Goal: Check status: Check status

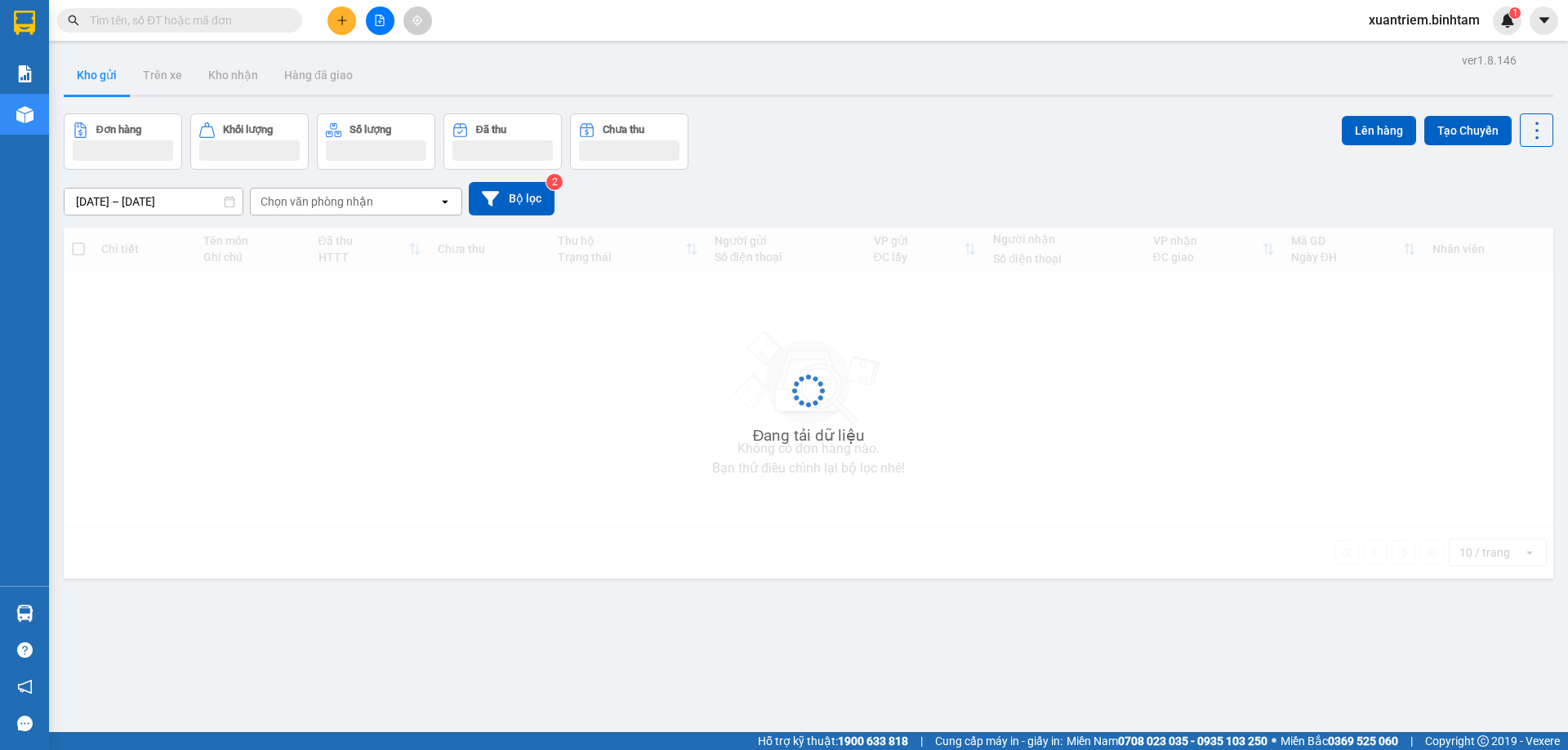
click at [385, 17] on icon "file-add" at bounding box center [379, 20] width 12 height 12
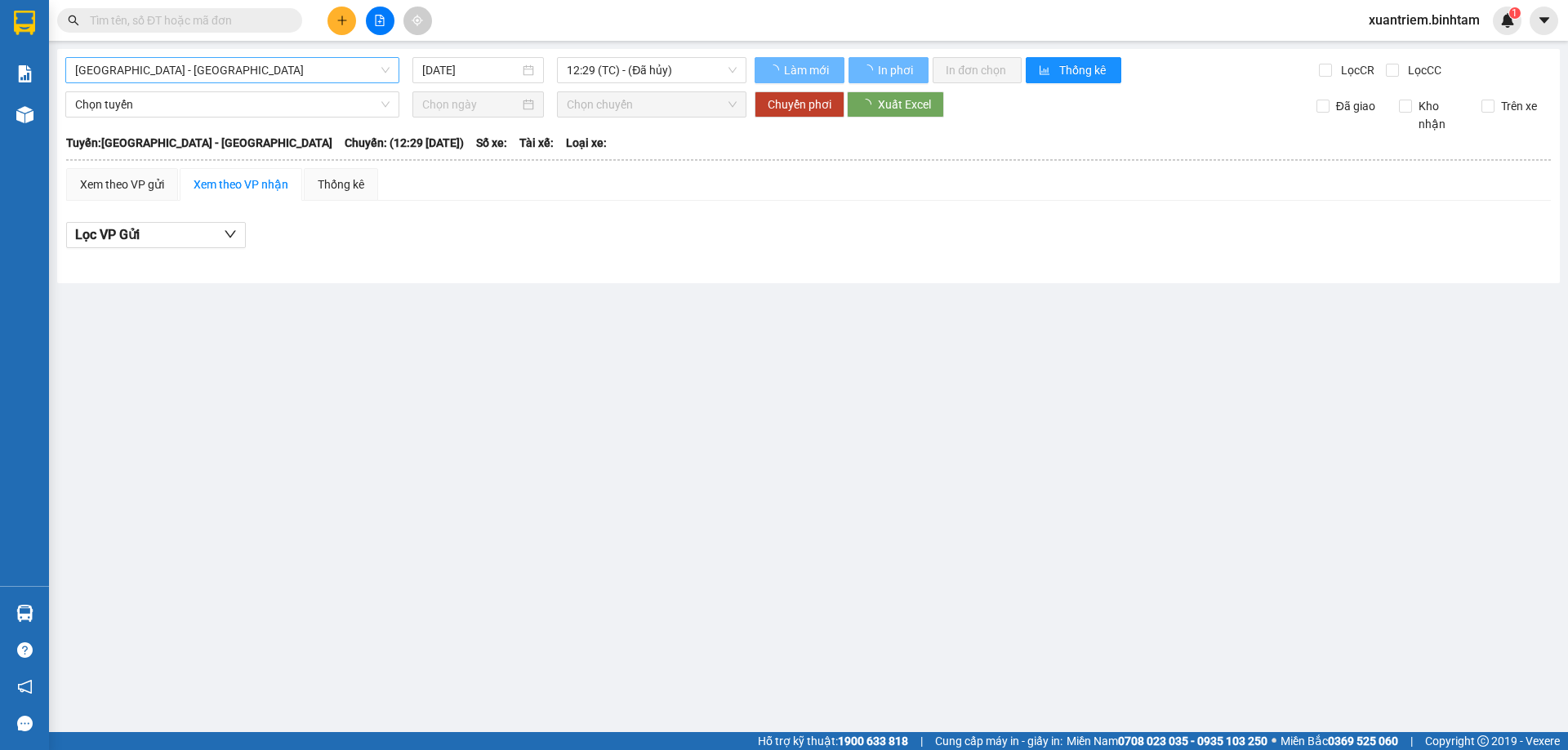
click at [223, 71] on span "Hà Nội - Quảng Ngãi" at bounding box center [233, 70] width 315 height 24
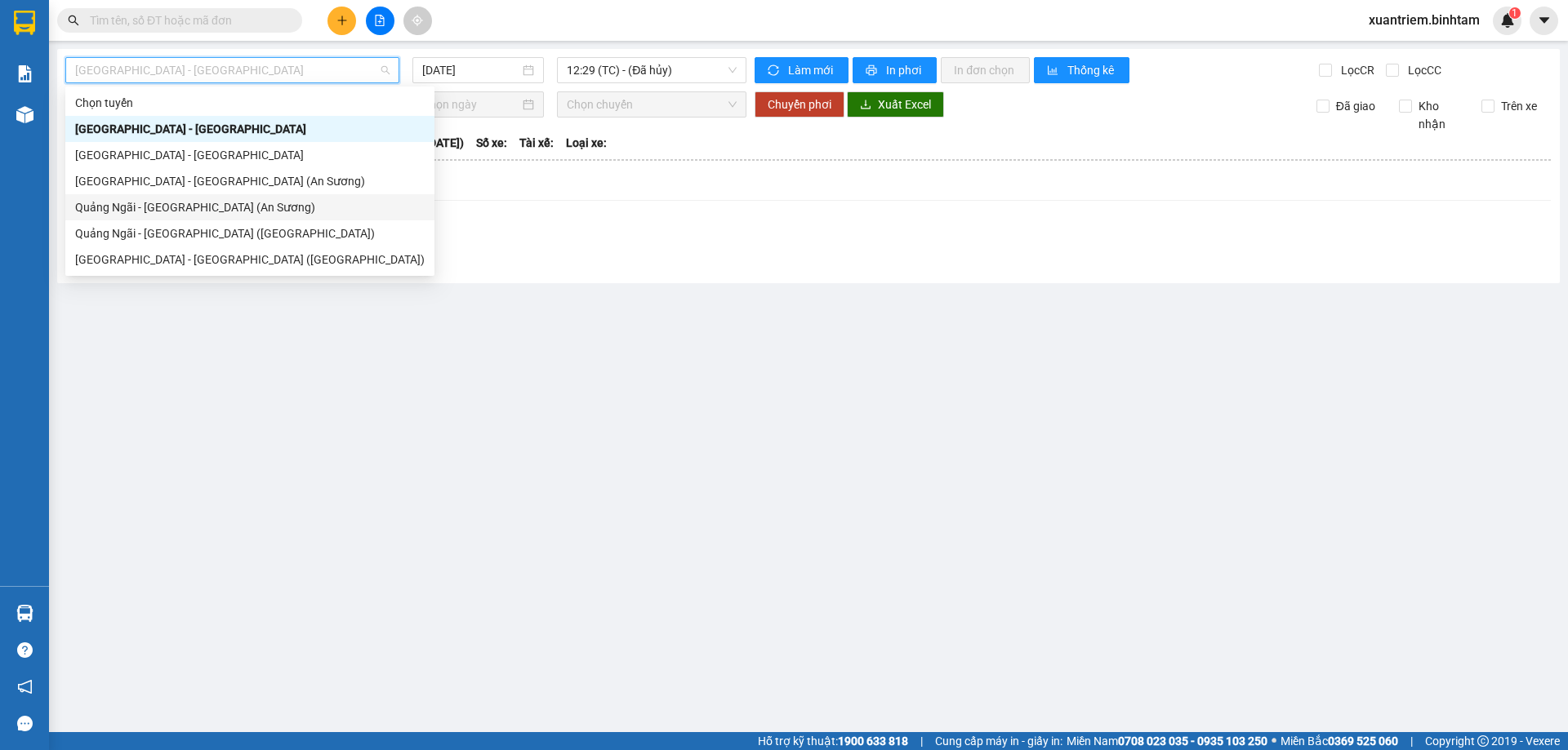
click at [251, 214] on div "Quảng Ngãi - Sài Gòn (An Sương)" at bounding box center [250, 207] width 350 height 18
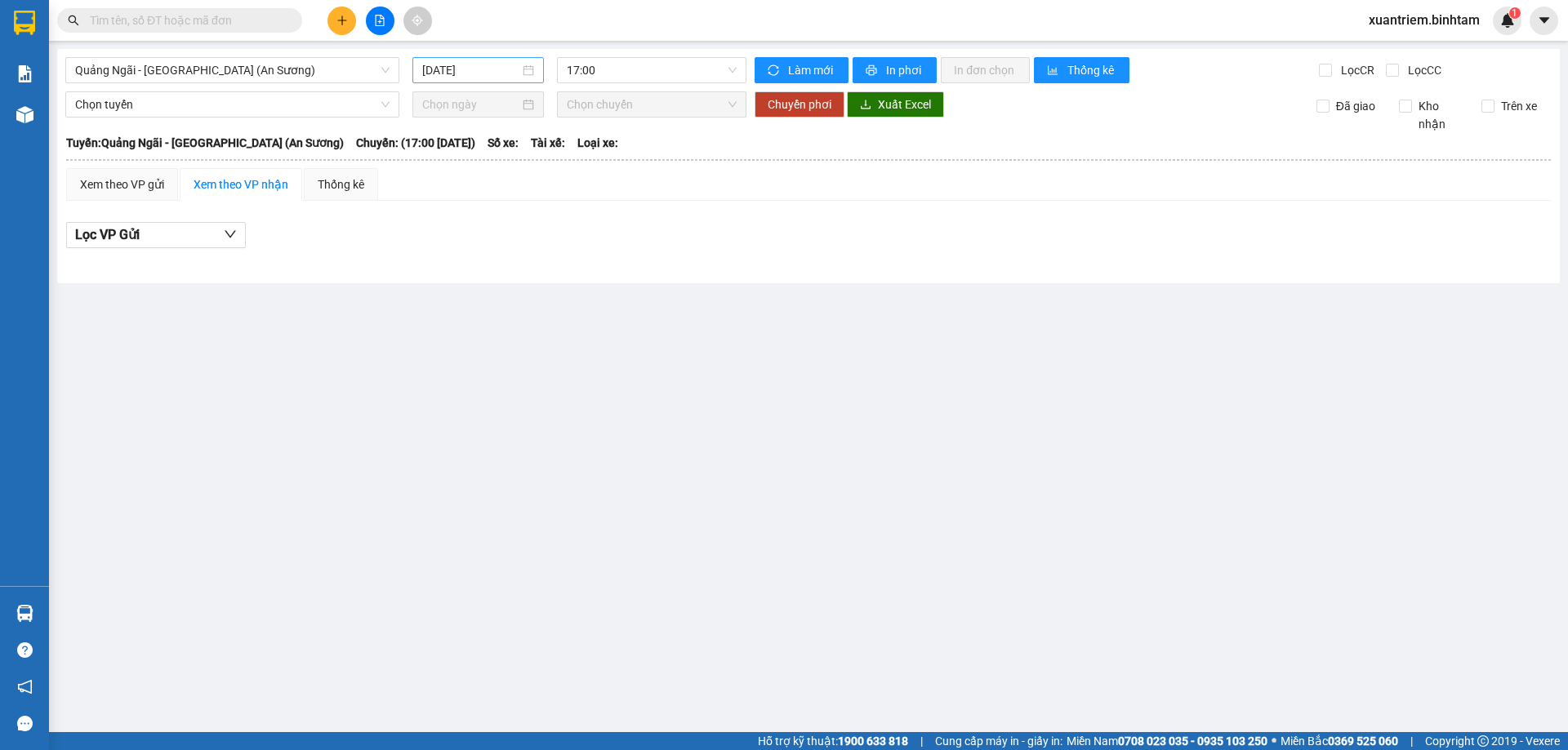
click at [437, 80] on div "[DATE]" at bounding box center [478, 70] width 131 height 26
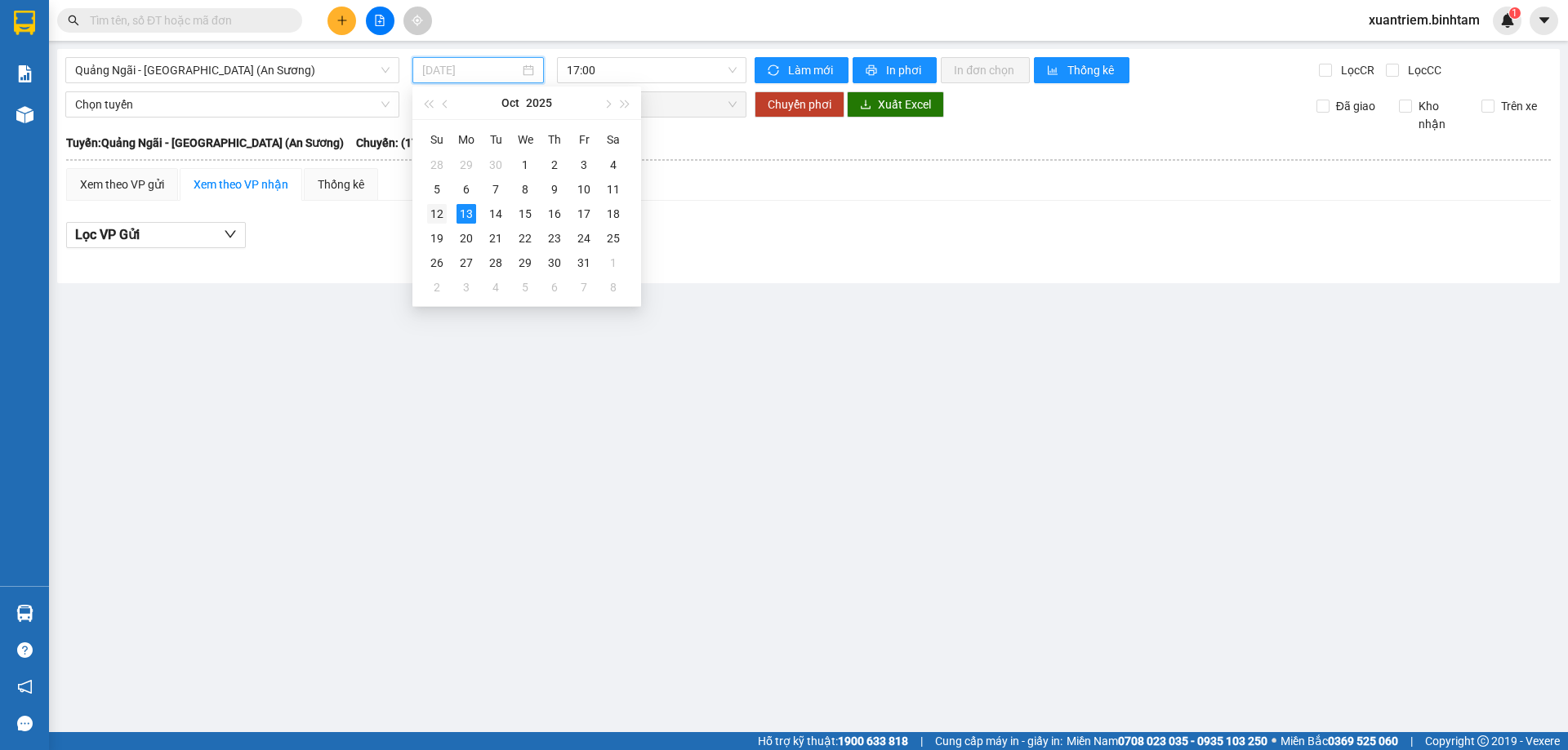
click at [436, 206] on div "12" at bounding box center [437, 214] width 20 height 20
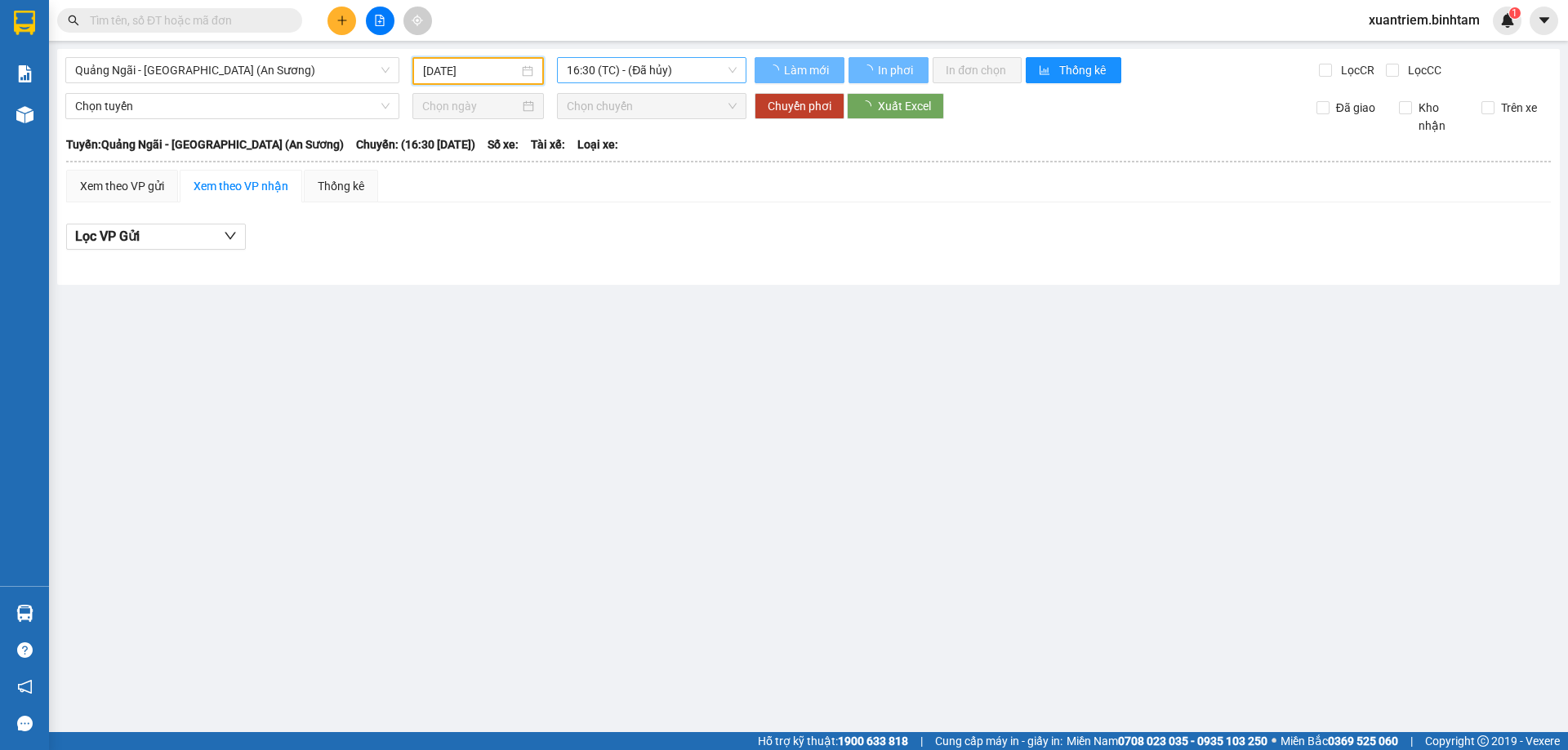
click at [633, 71] on span "16:30 (TC) - (Đã hủy)" at bounding box center [652, 70] width 170 height 24
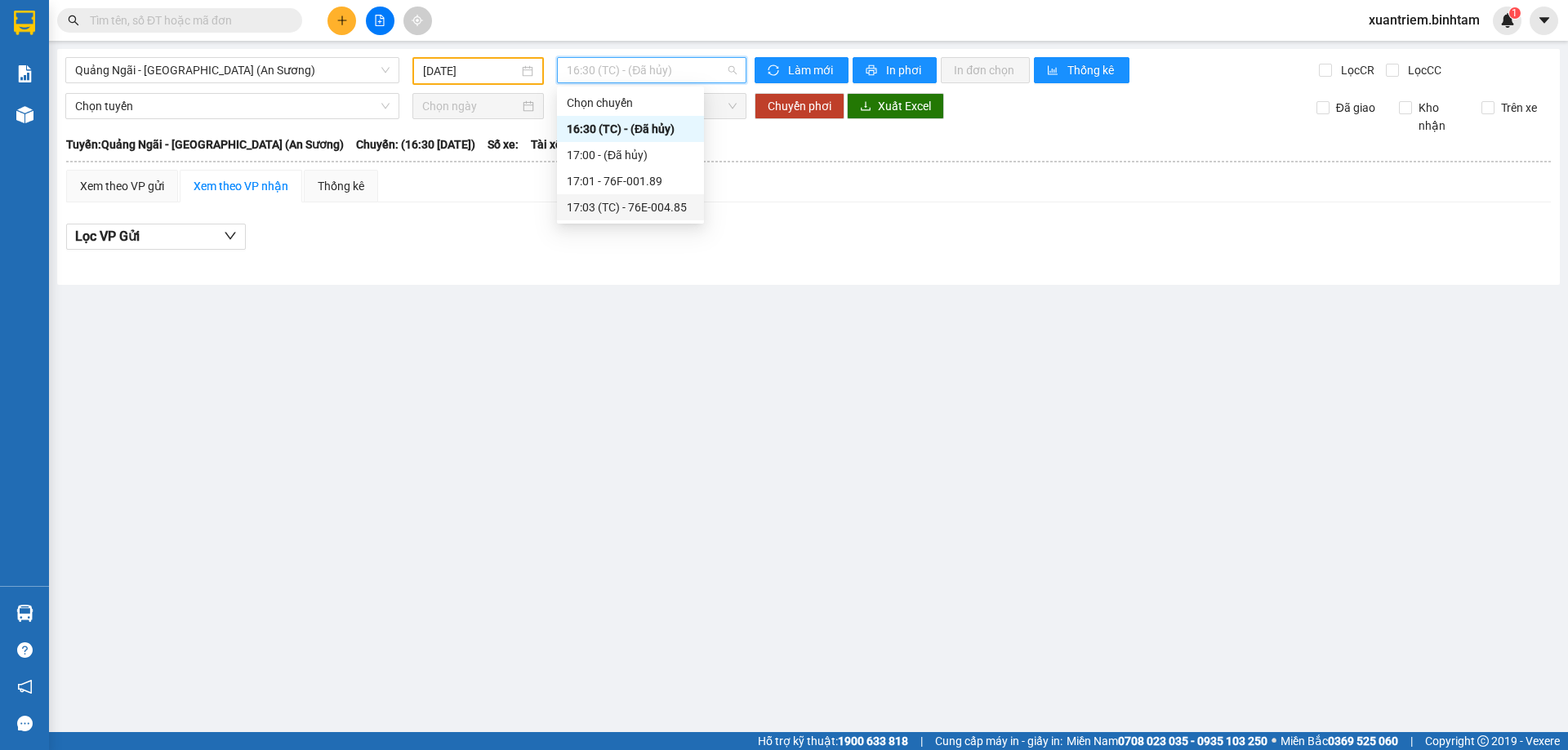
click at [641, 199] on div "17:03 (TC) - 76E-004.85" at bounding box center [631, 207] width 127 height 18
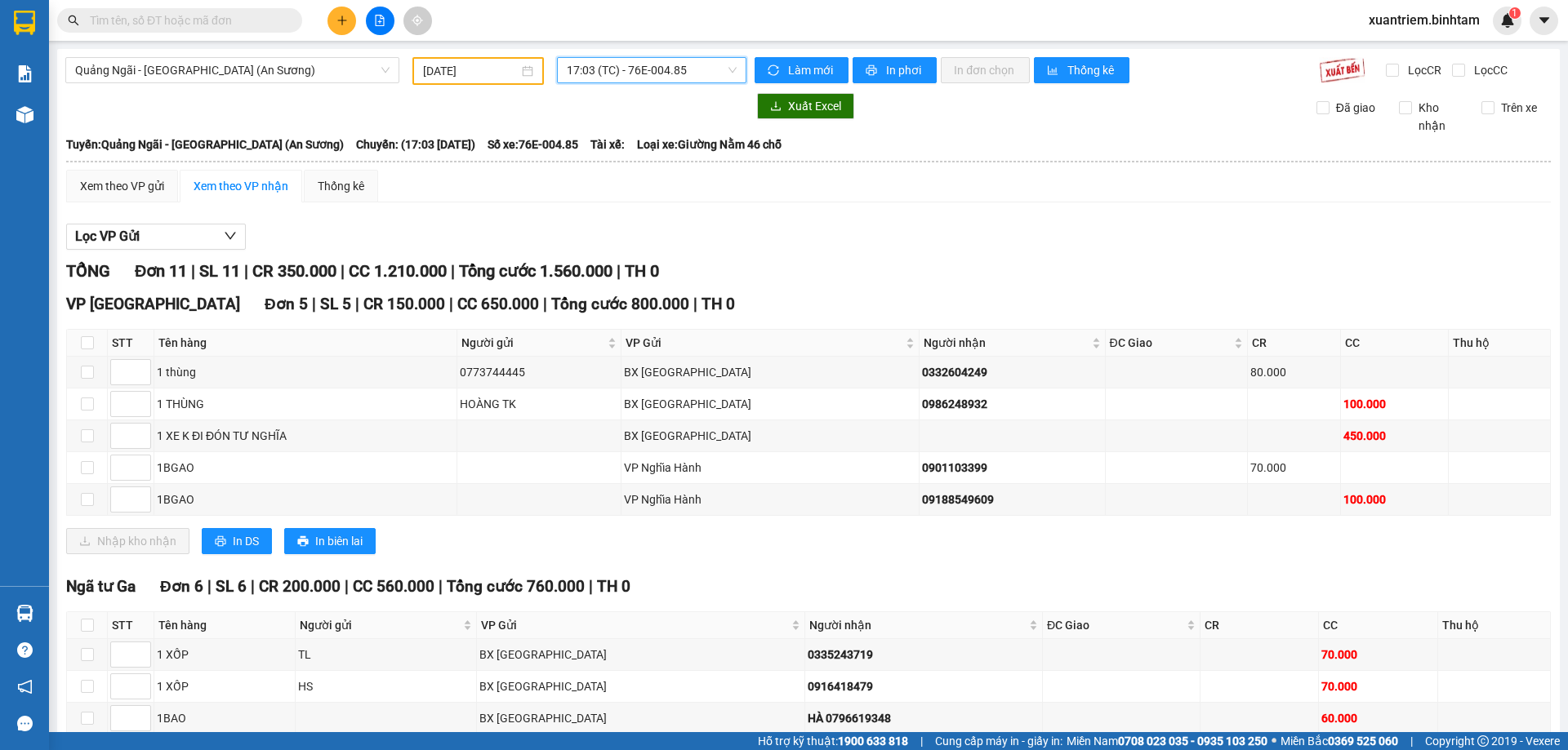
drag, startPoint x: 447, startPoint y: 82, endPoint x: 457, endPoint y: 79, distance: 10.4
click at [447, 82] on div "12/10/2025" at bounding box center [478, 71] width 131 height 28
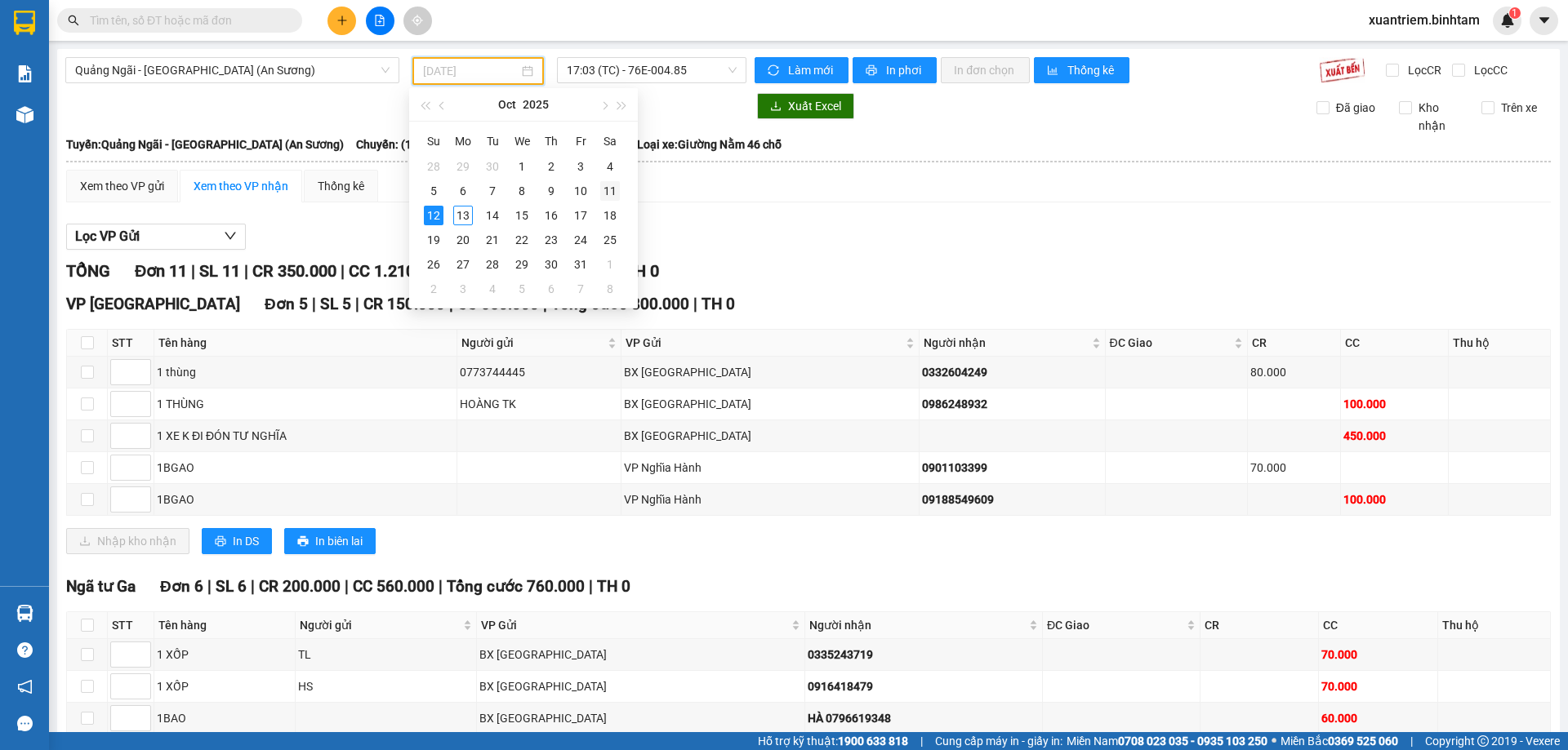
click at [613, 197] on div "11" at bounding box center [610, 191] width 20 height 20
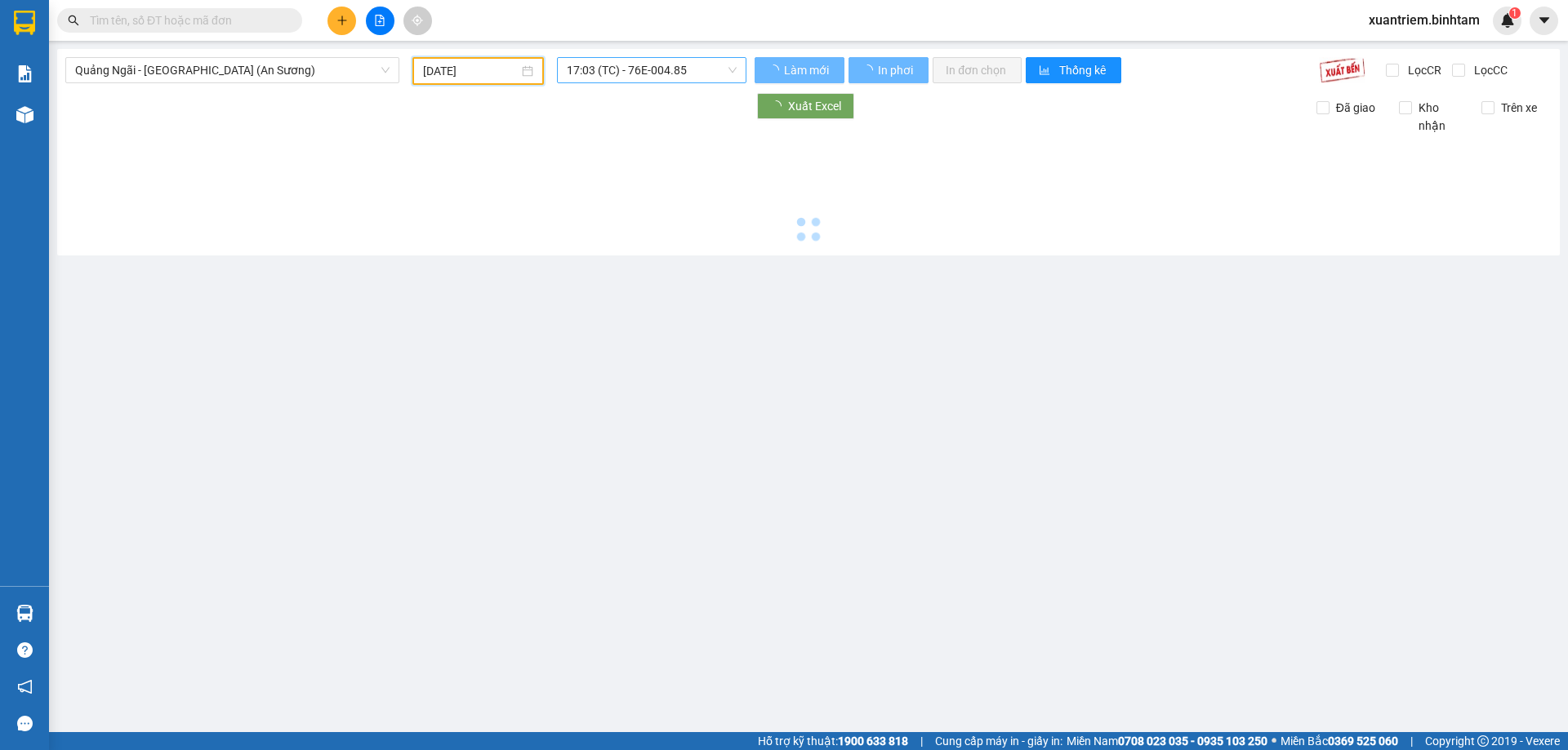
type input "[DATE]"
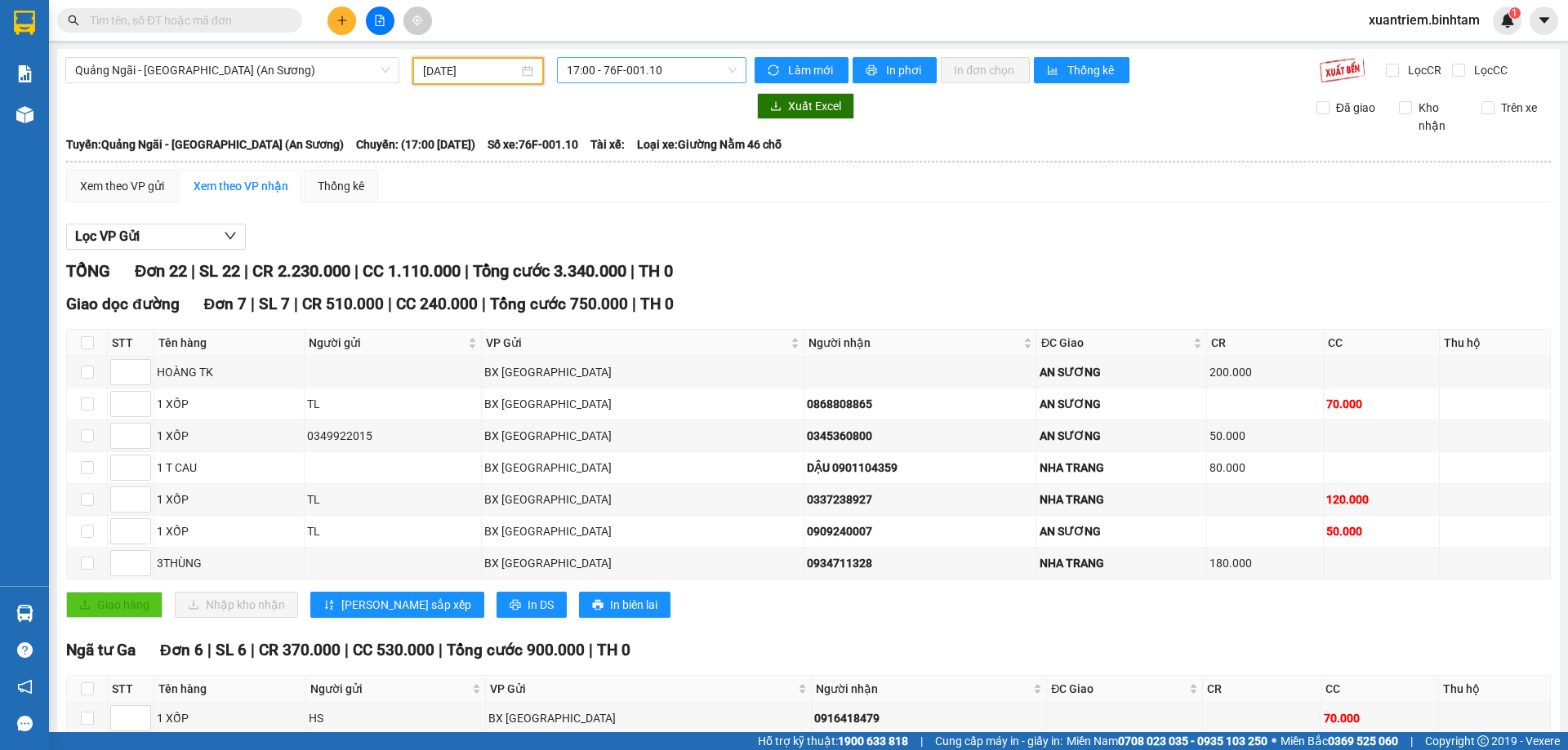
click at [686, 80] on span "17:00 - 76F-001.10" at bounding box center [652, 70] width 170 height 24
click at [654, 132] on div "17:00 - 76F-001.10" at bounding box center [626, 129] width 127 height 18
drag, startPoint x: 672, startPoint y: 77, endPoint x: 690, endPoint y: 174, distance: 98.7
click at [672, 78] on span "17:00 - 76F-001.10" at bounding box center [652, 70] width 170 height 24
click at [644, 145] on div "17:01 - 76B-011.97" at bounding box center [626, 155] width 147 height 26
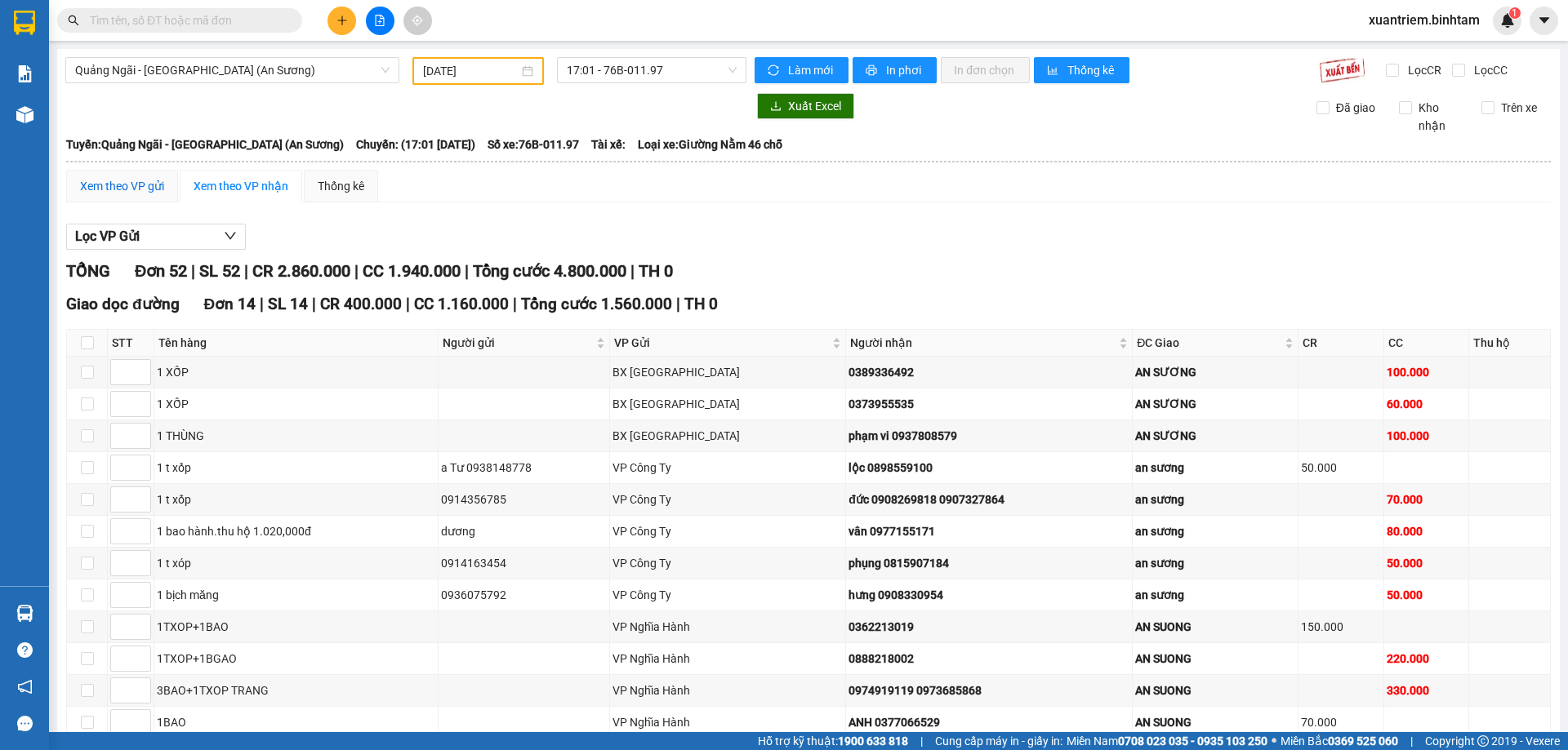
click at [146, 180] on div "Xem theo VP gửi" at bounding box center [122, 186] width 84 height 18
click at [230, 94] on div at bounding box center [406, 105] width 682 height 26
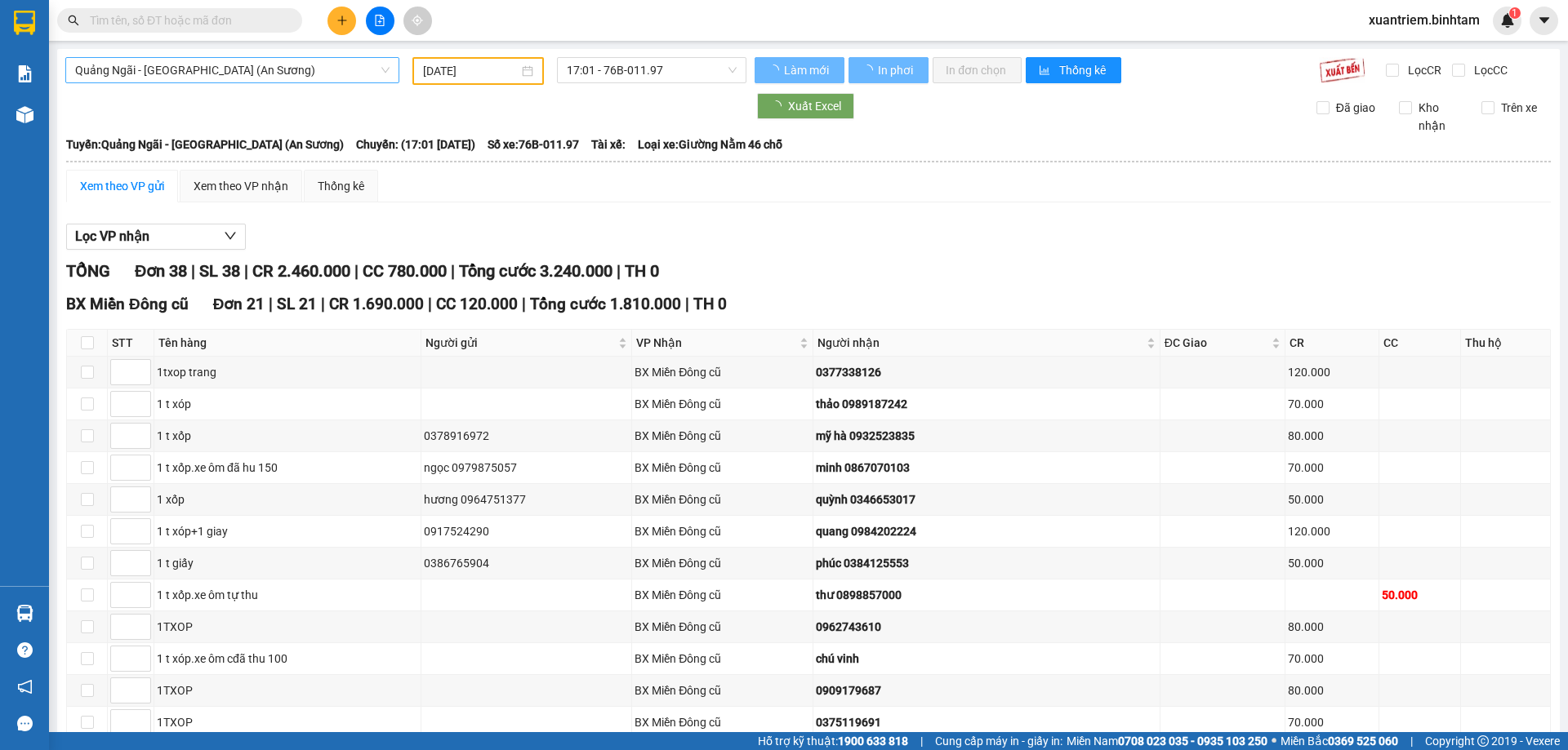
click at [243, 79] on span "Quảng Ngãi - Sài Gòn (An Sương)" at bounding box center [233, 70] width 315 height 24
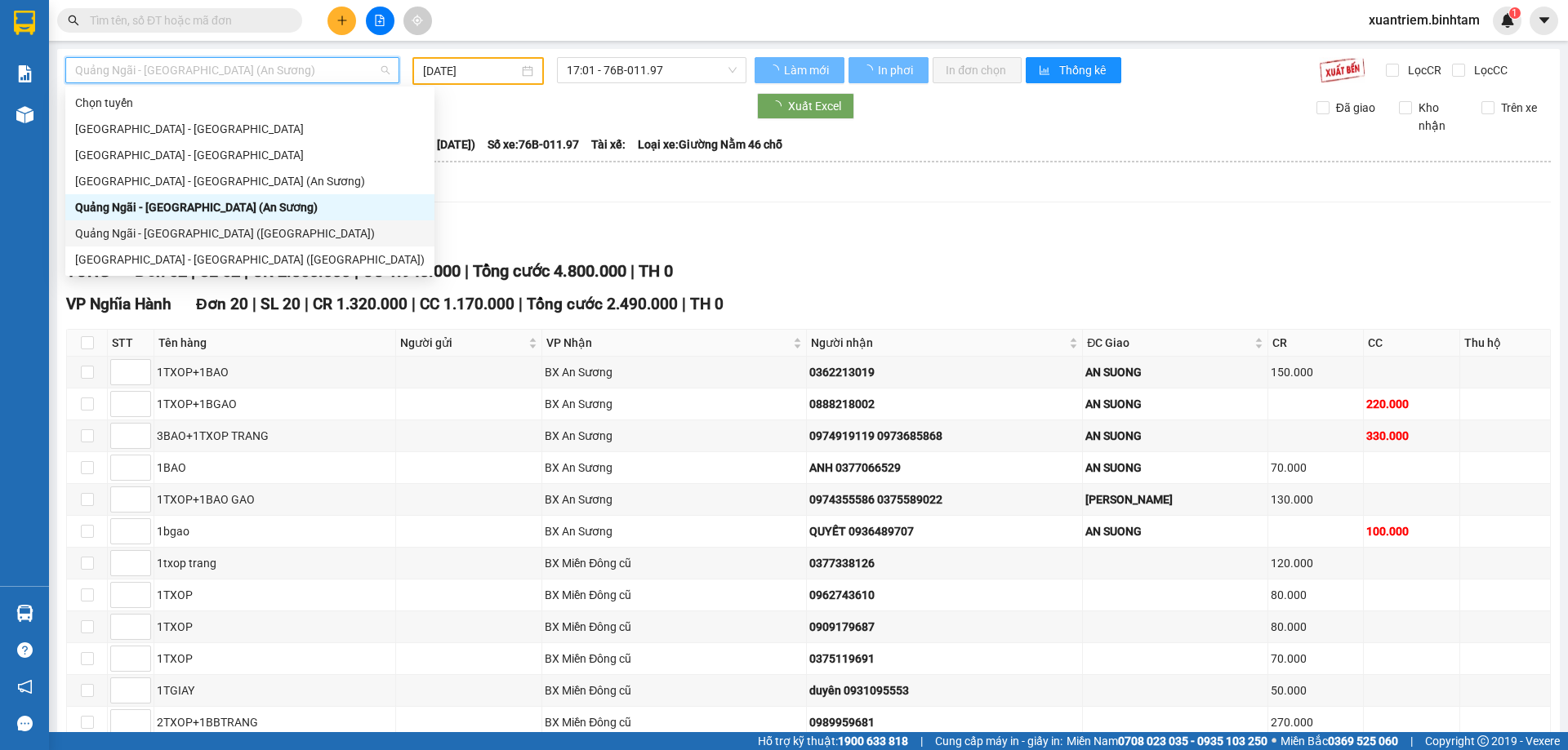
click at [231, 243] on div "Quảng Ngãi - [GEOGRAPHIC_DATA] ([GEOGRAPHIC_DATA])" at bounding box center [250, 233] width 369 height 26
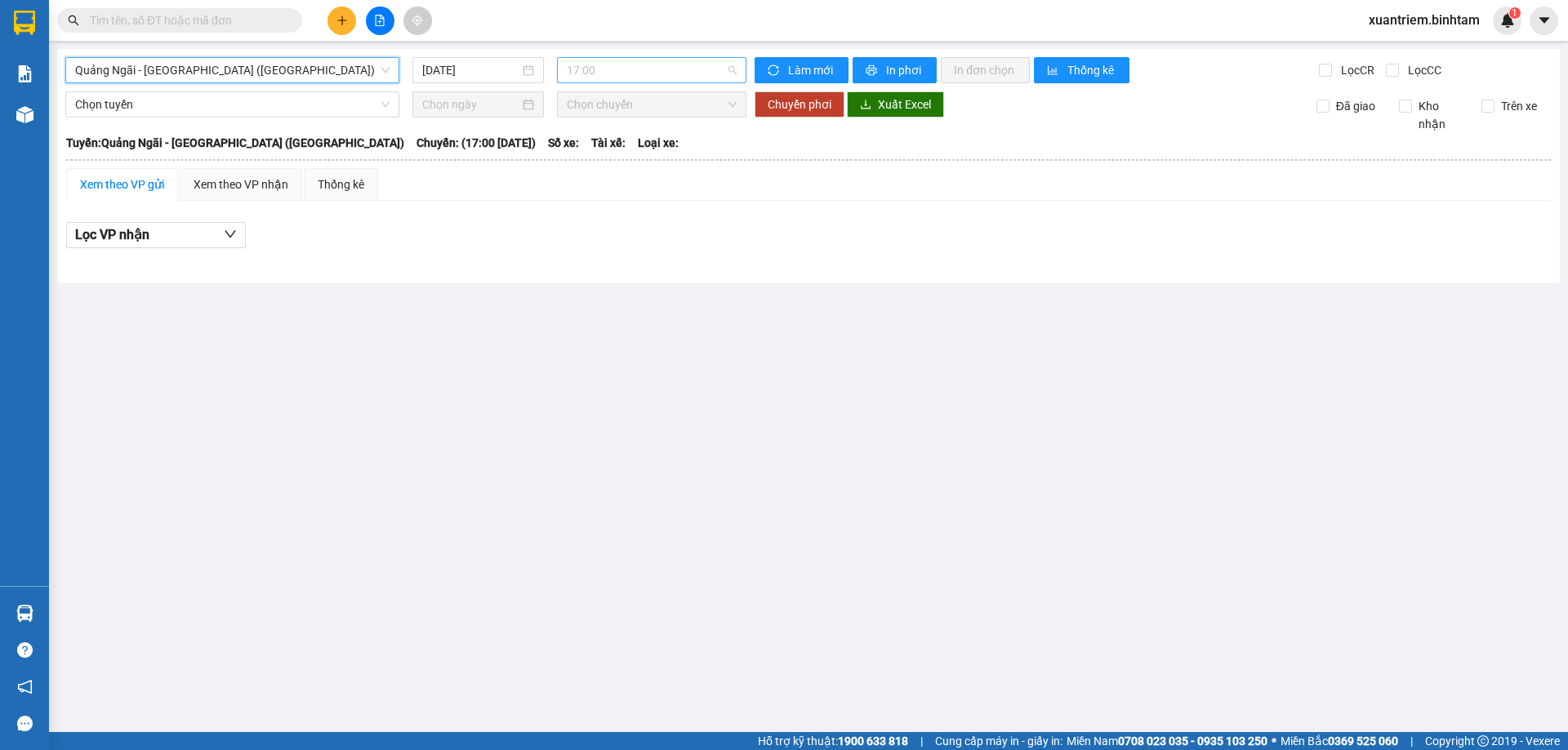
click at [659, 75] on span "17:00" at bounding box center [652, 70] width 170 height 24
click at [505, 71] on input "[DATE]" at bounding box center [470, 70] width 97 height 18
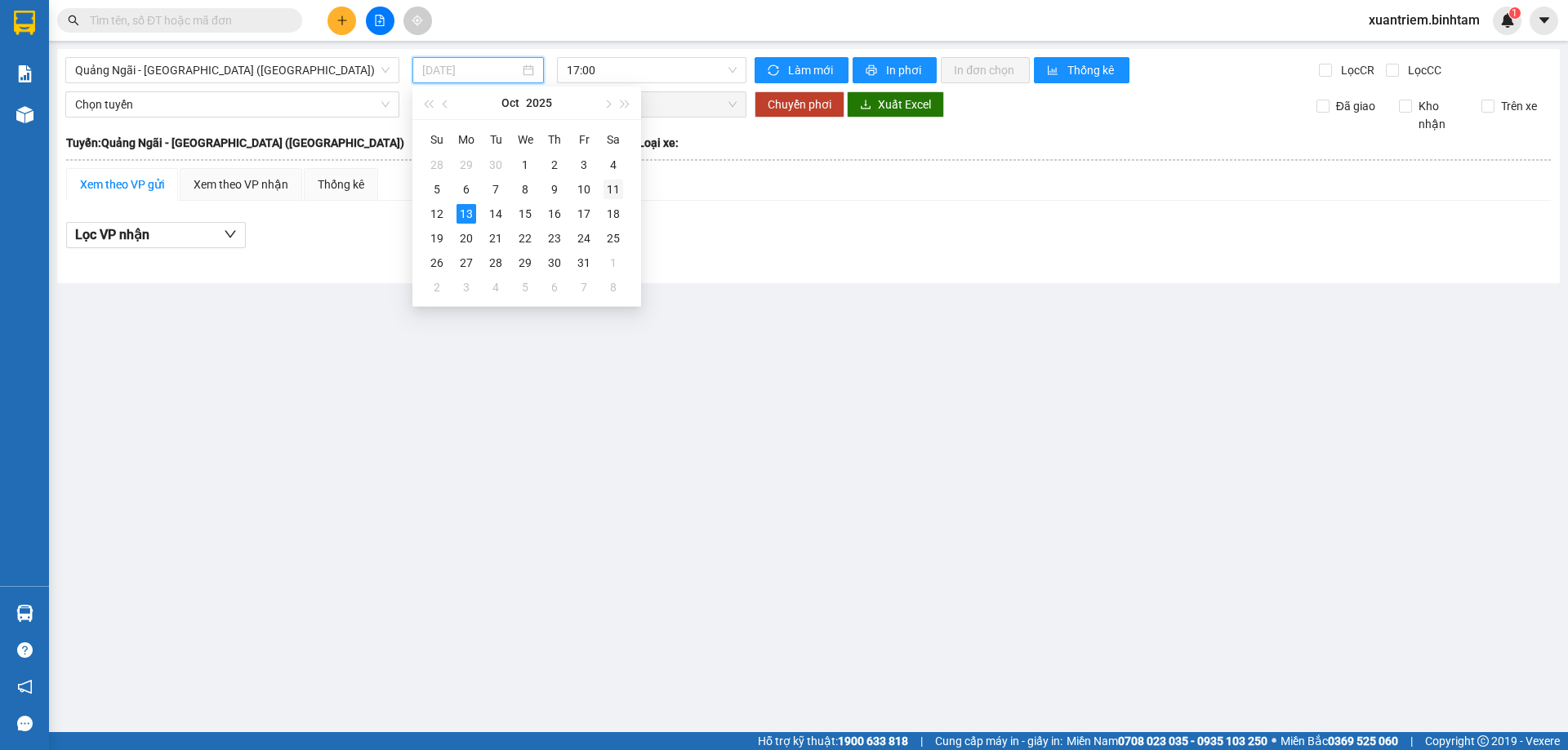
click at [606, 187] on div "11" at bounding box center [614, 190] width 20 height 20
type input "[DATE]"
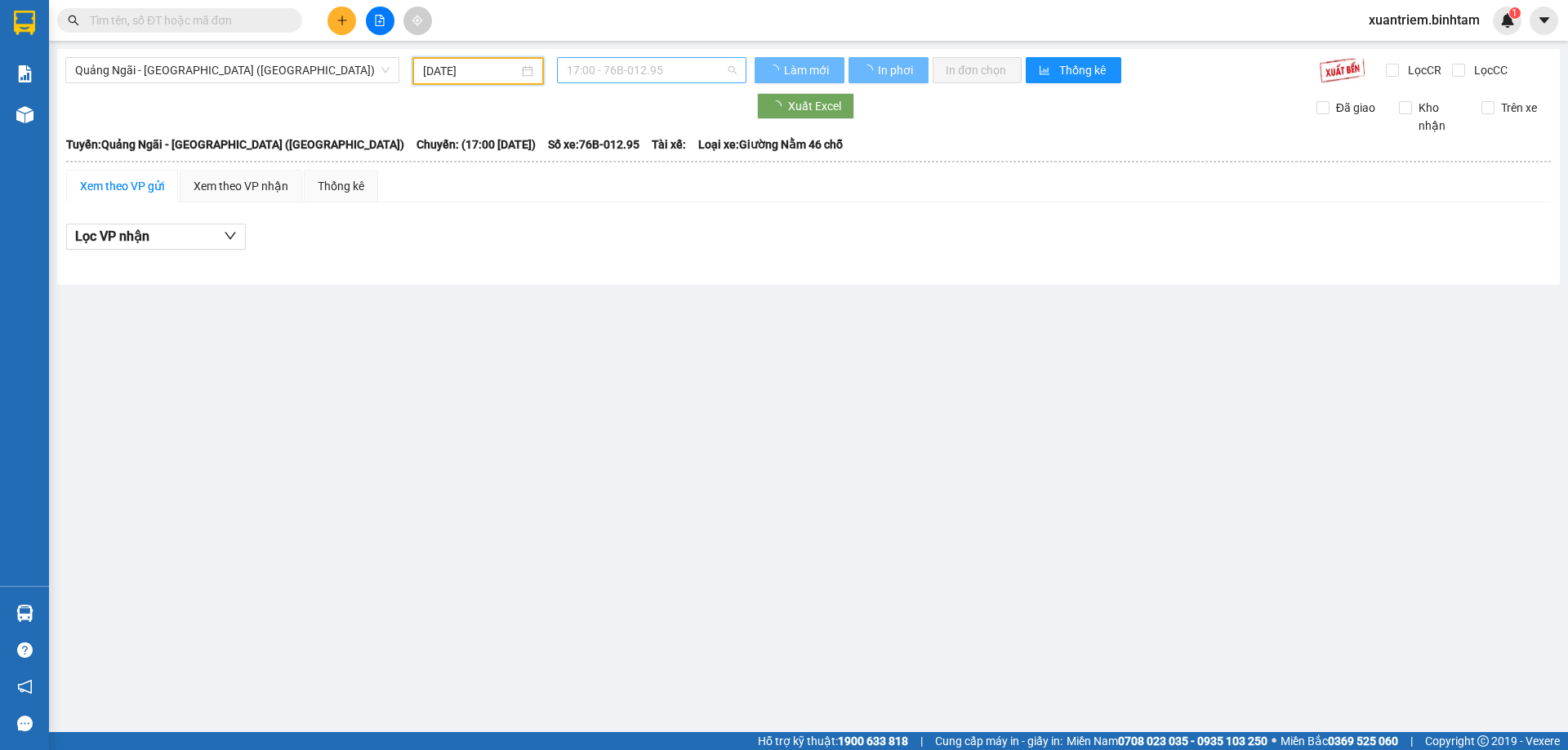
click at [656, 75] on span "17:00 - 76B-012.95" at bounding box center [652, 70] width 170 height 24
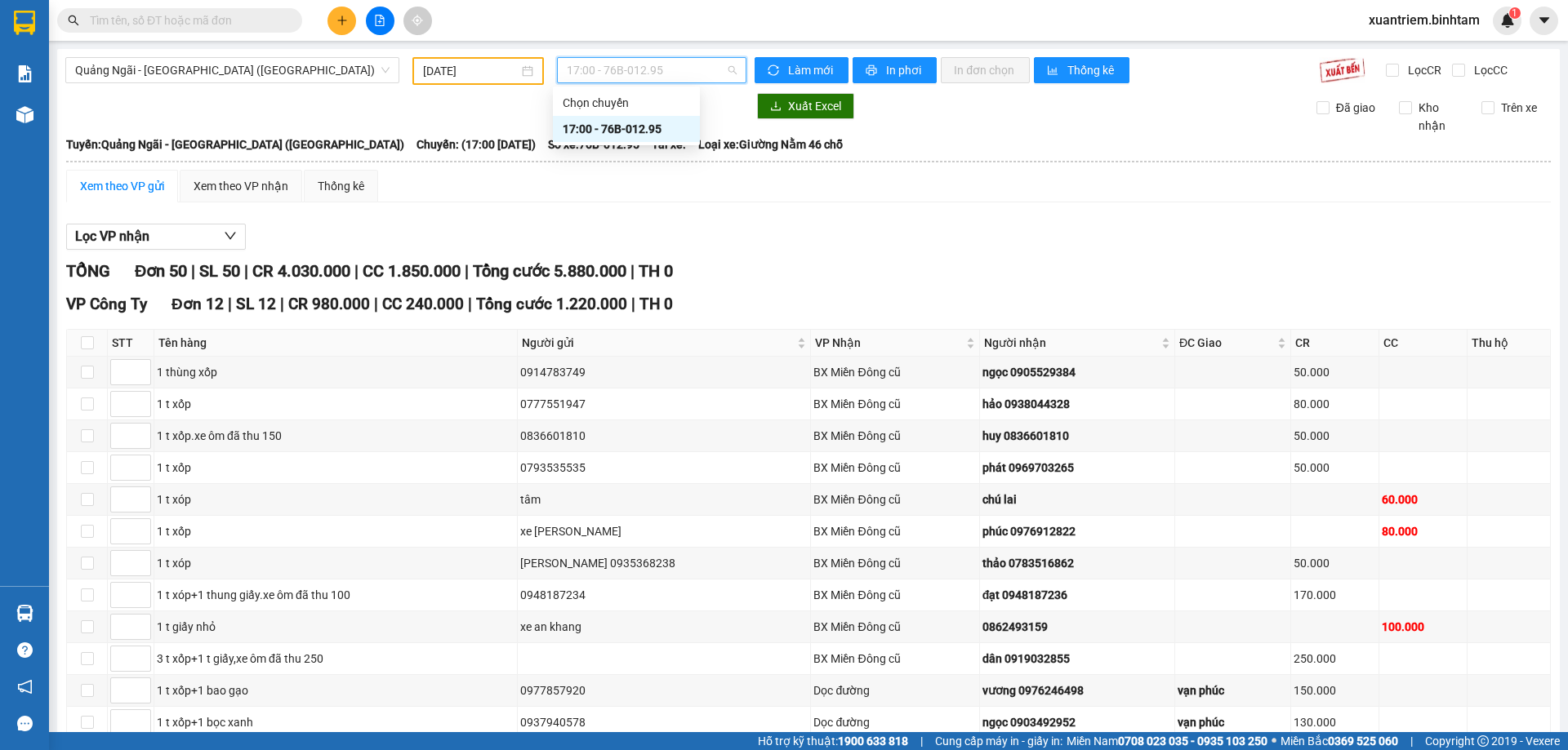
click at [657, 129] on div "17:00 - 76B-012.95" at bounding box center [626, 129] width 127 height 18
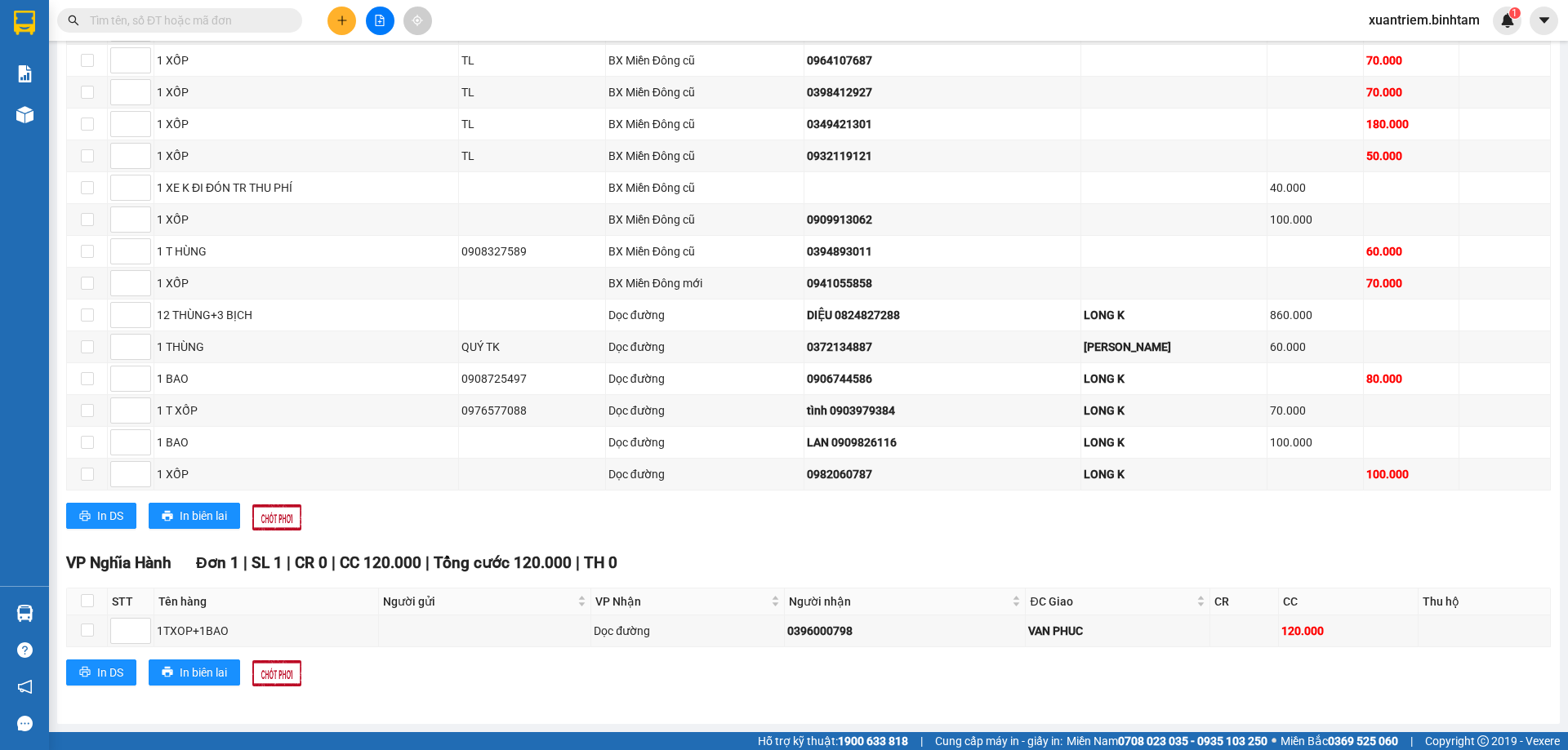
scroll to position [1387, 0]
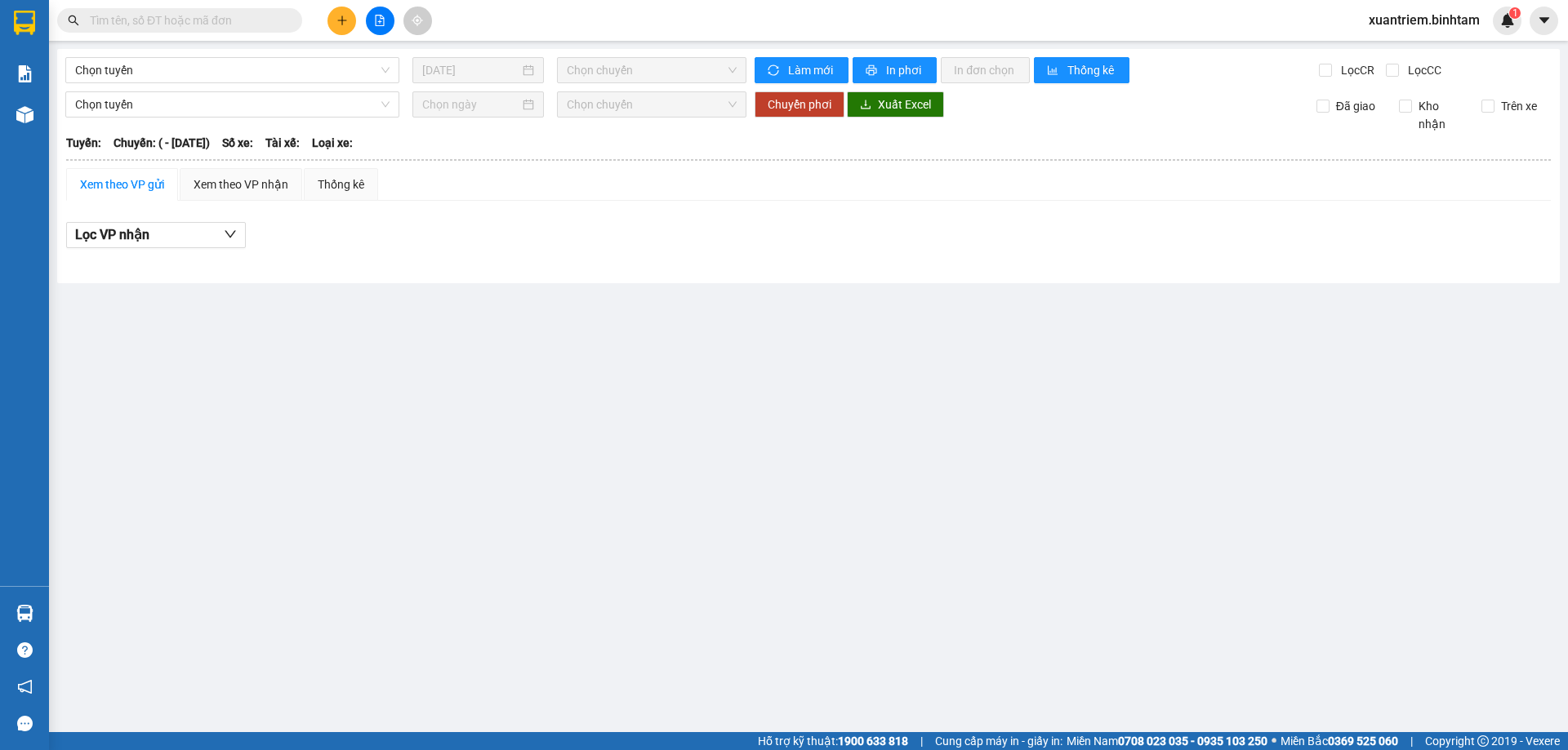
type input "[DATE]"
